Goal: Task Accomplishment & Management: Use online tool/utility

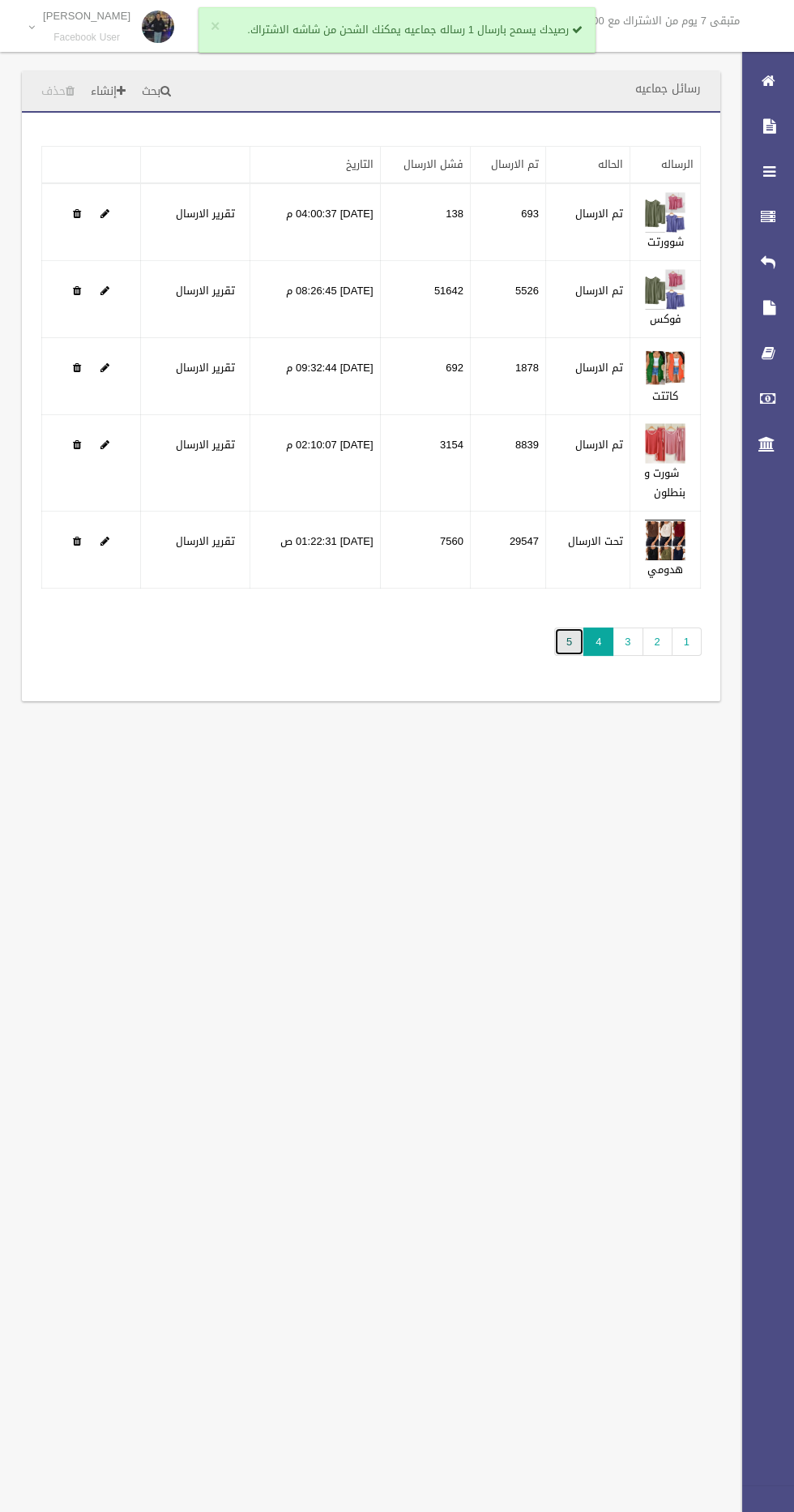
click at [571, 649] on link "5" at bounding box center [569, 642] width 30 height 29
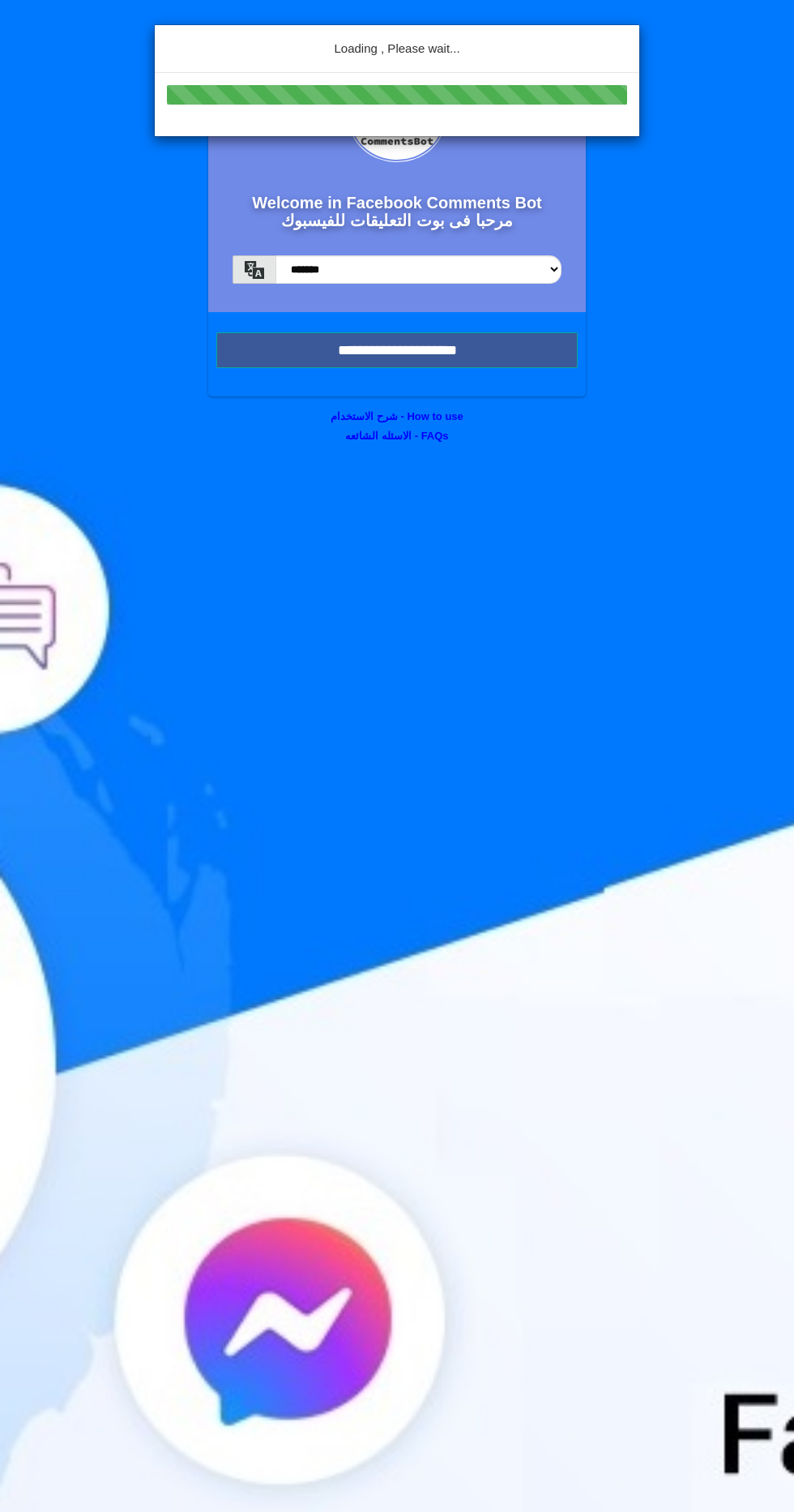
click at [321, 344] on div "Loading , Please wait..." at bounding box center [397, 756] width 794 height 1512
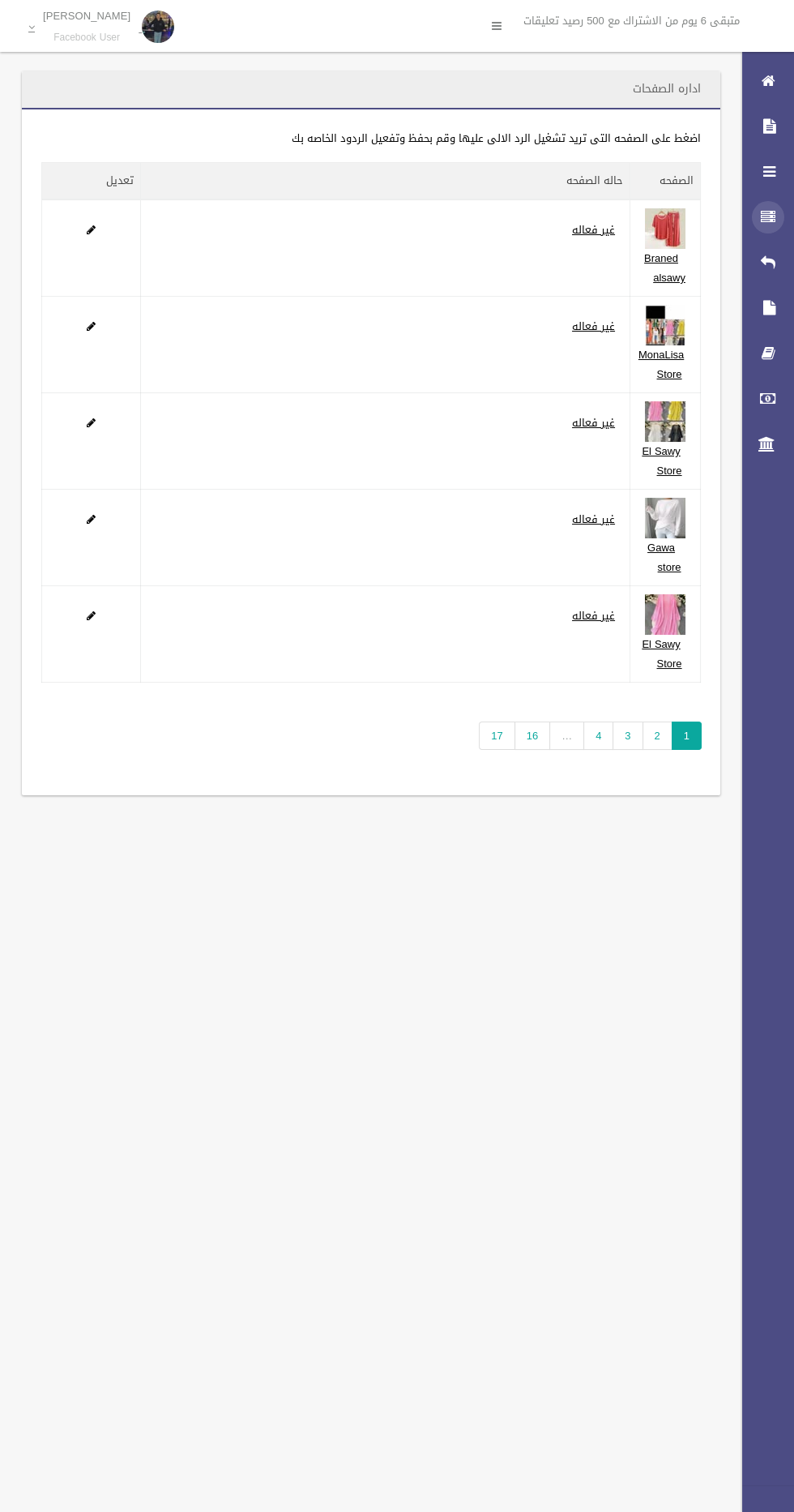
click at [761, 216] on icon at bounding box center [768, 217] width 14 height 32
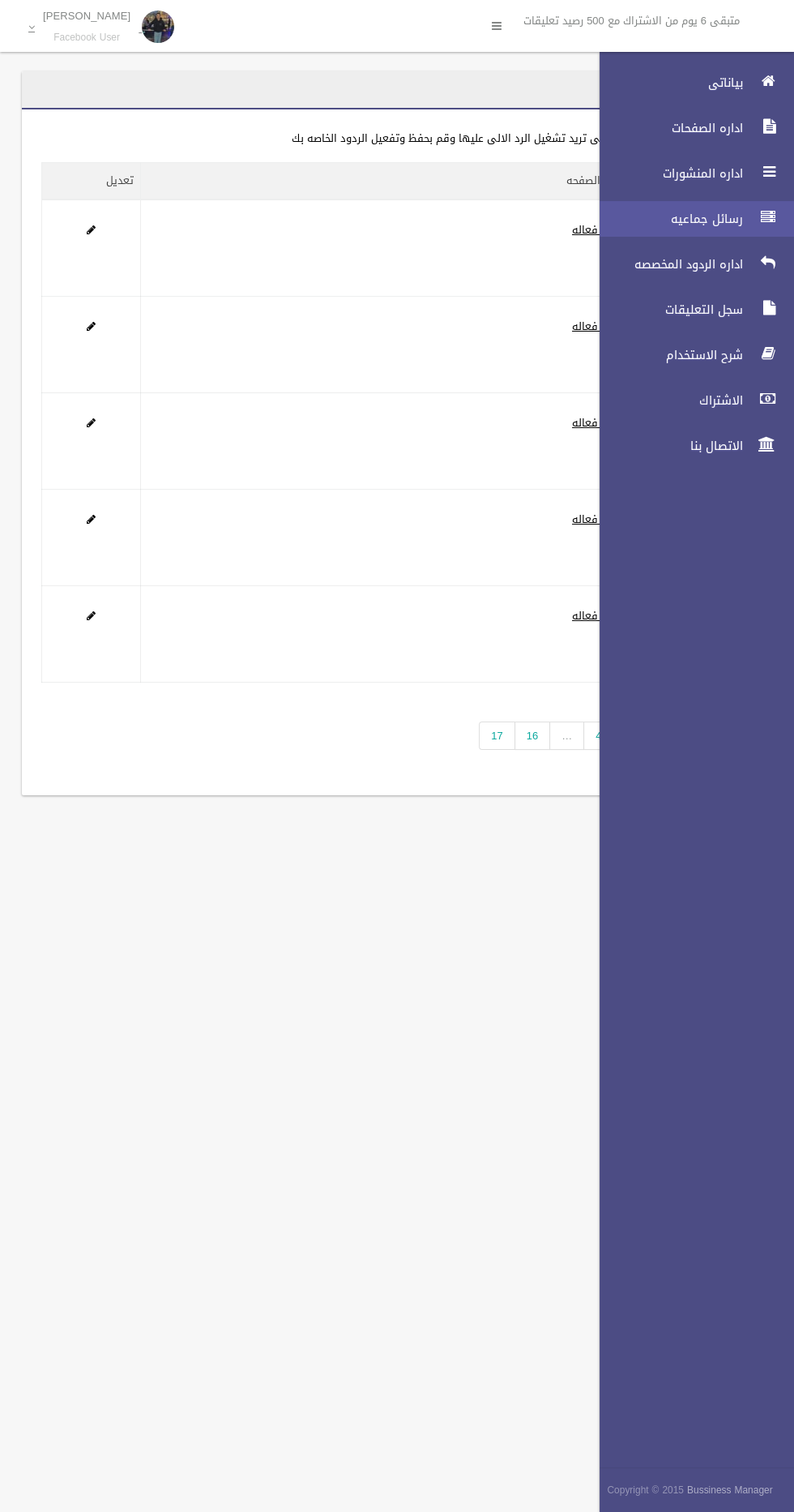
click at [708, 222] on span "رسائل جماعيه" at bounding box center [667, 219] width 162 height 16
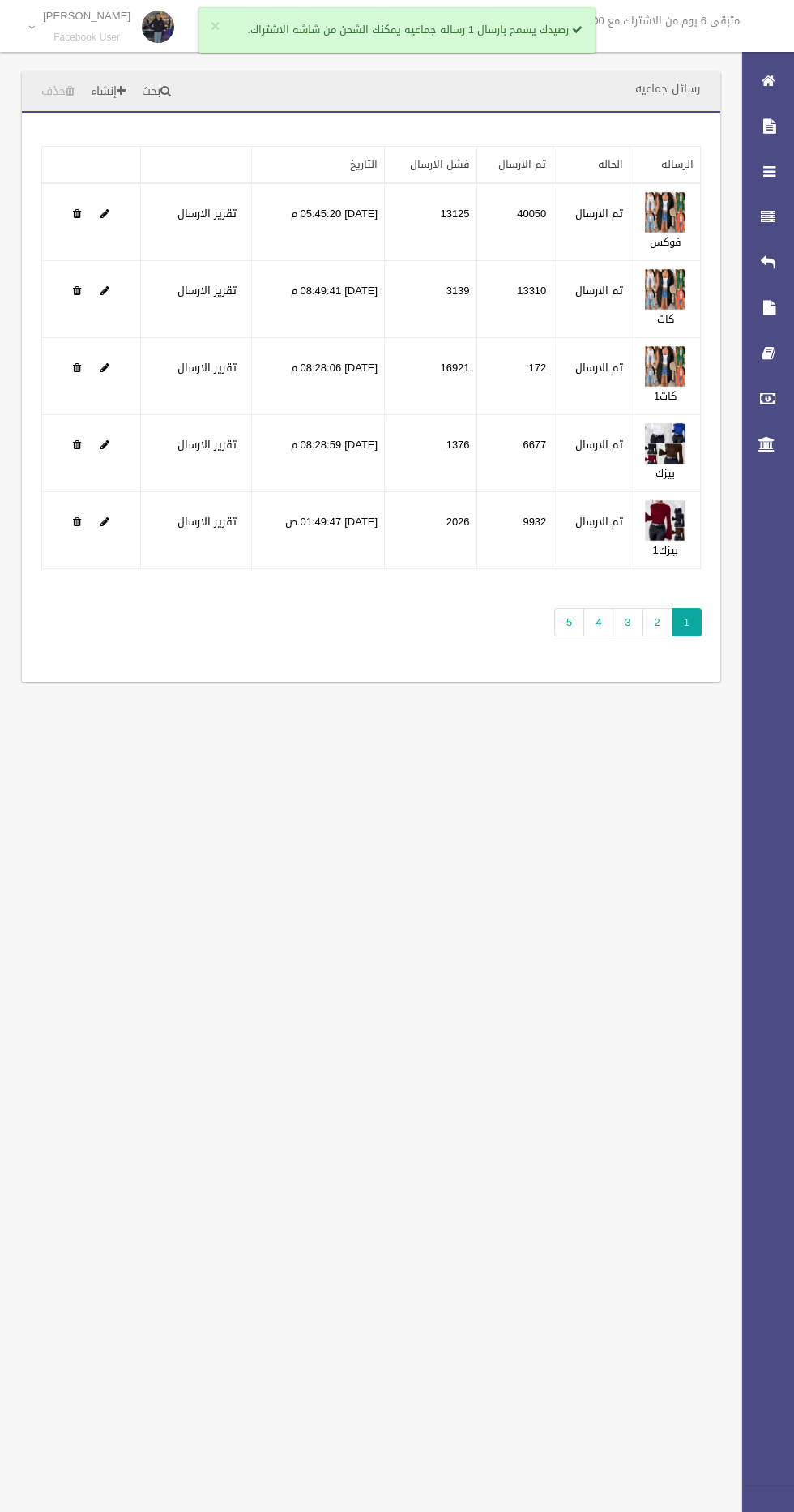
click at [537, 622] on div "تطبيق مسح البيانات الرساله الحاله تم الارسال فشل الارسال التاريخ" at bounding box center [371, 397] width 699 height 569
click at [571, 620] on link "5" at bounding box center [569, 622] width 30 height 29
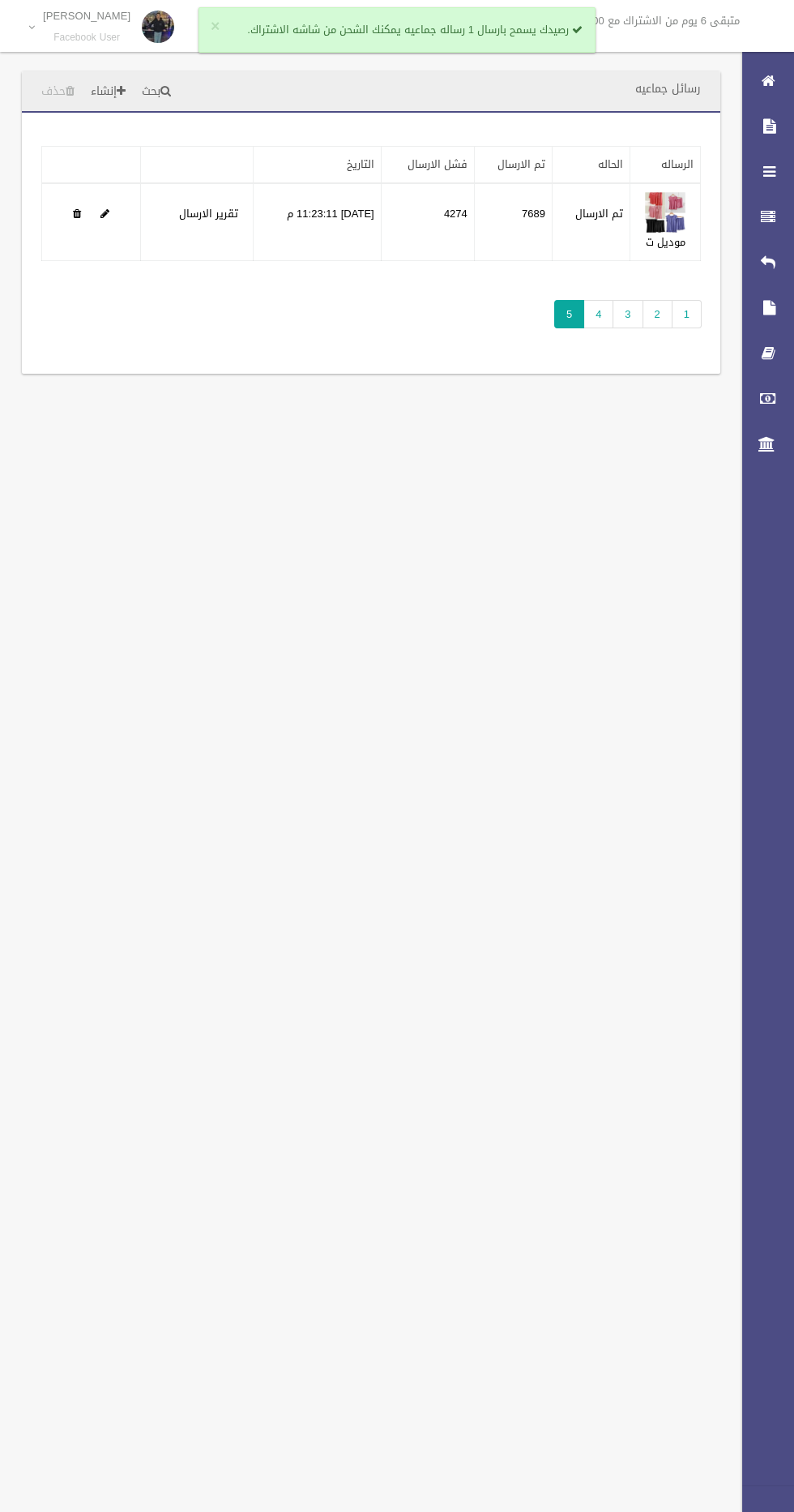
click at [571, 313] on span "5" at bounding box center [569, 314] width 30 height 29
click at [600, 313] on link "4" at bounding box center [598, 314] width 30 height 29
